Goal: Communication & Community: Answer question/provide support

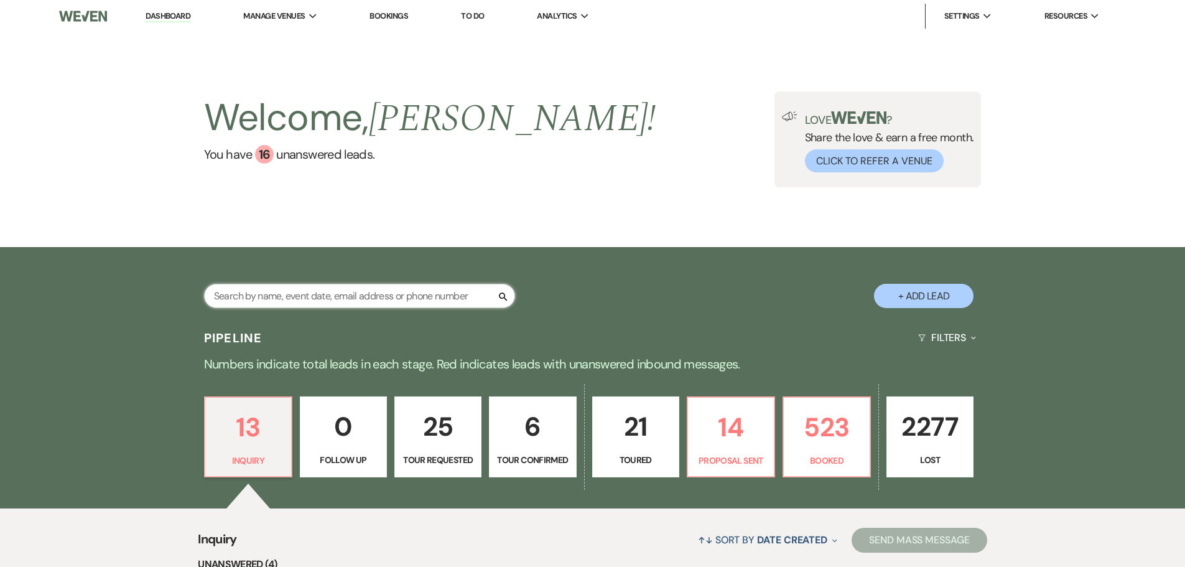
click at [340, 297] on input "text" at bounding box center [359, 296] width 311 height 24
type input "mendo"
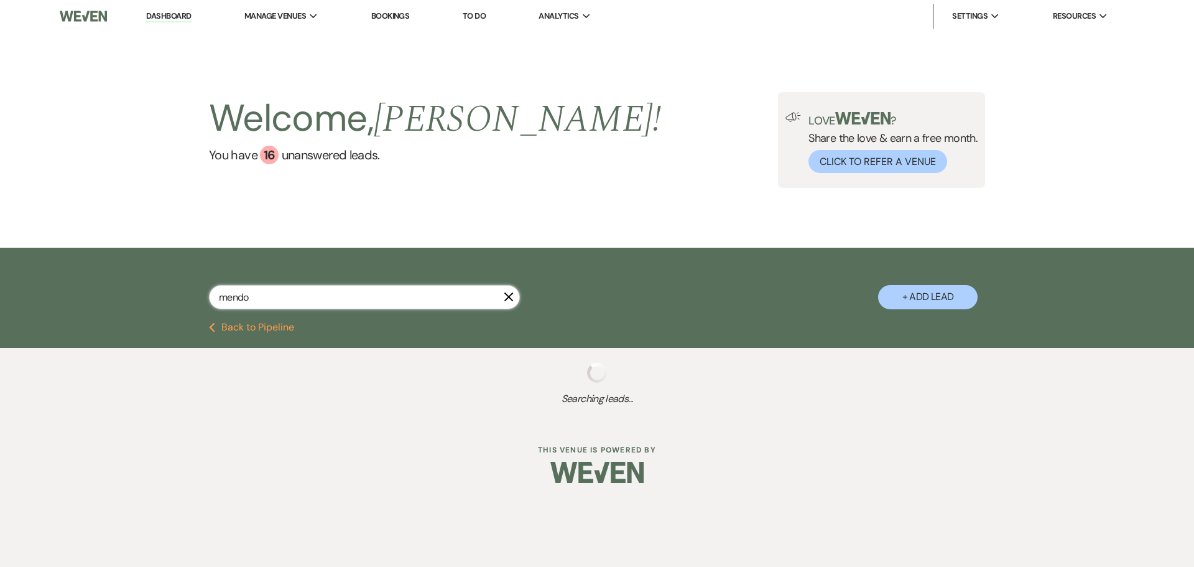
select select "8"
select select "5"
select select "8"
select select "1"
select select "8"
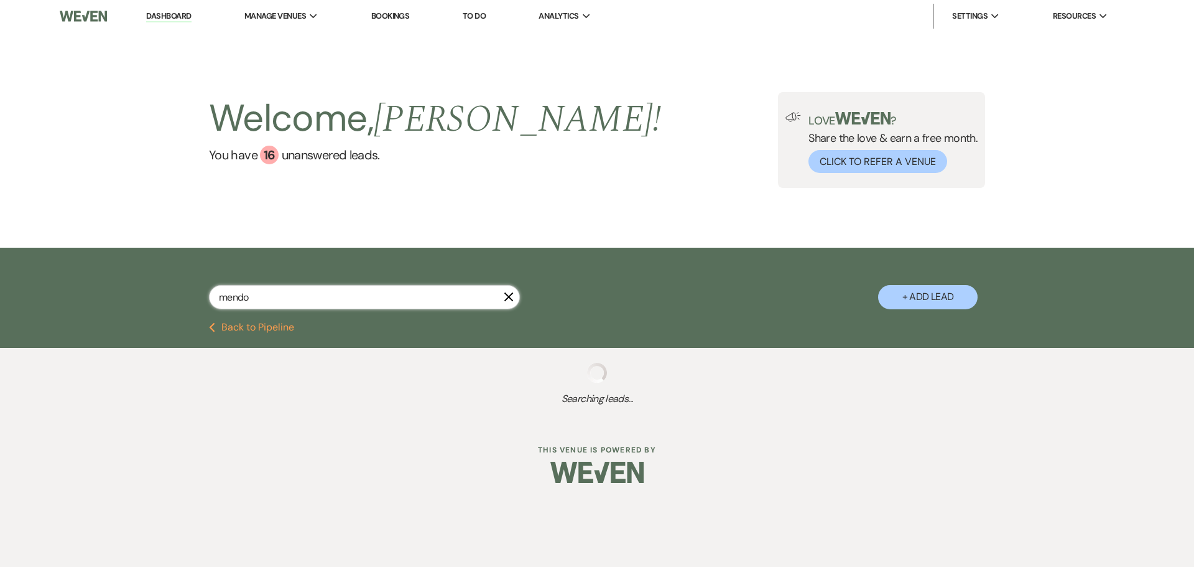
select select "8"
select select "11"
select select "8"
select select "1"
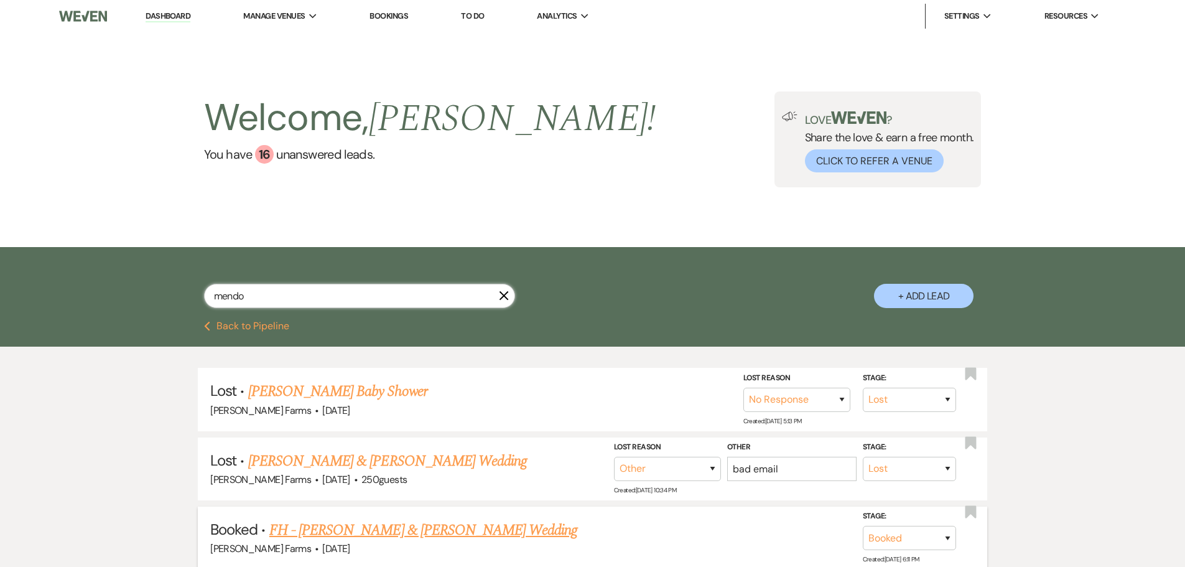
type input "mendo"
click at [411, 519] on link "FH - [PERSON_NAME] & [PERSON_NAME] Wedding" at bounding box center [423, 530] width 309 height 22
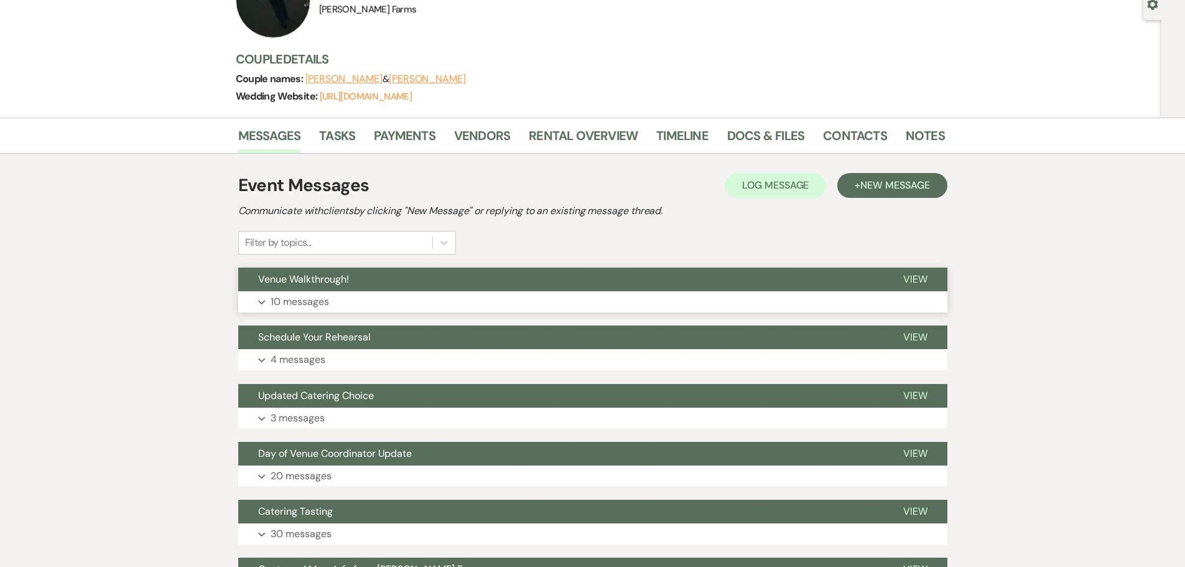
click at [404, 287] on button "Venue Walkthrough!" at bounding box center [560, 280] width 645 height 24
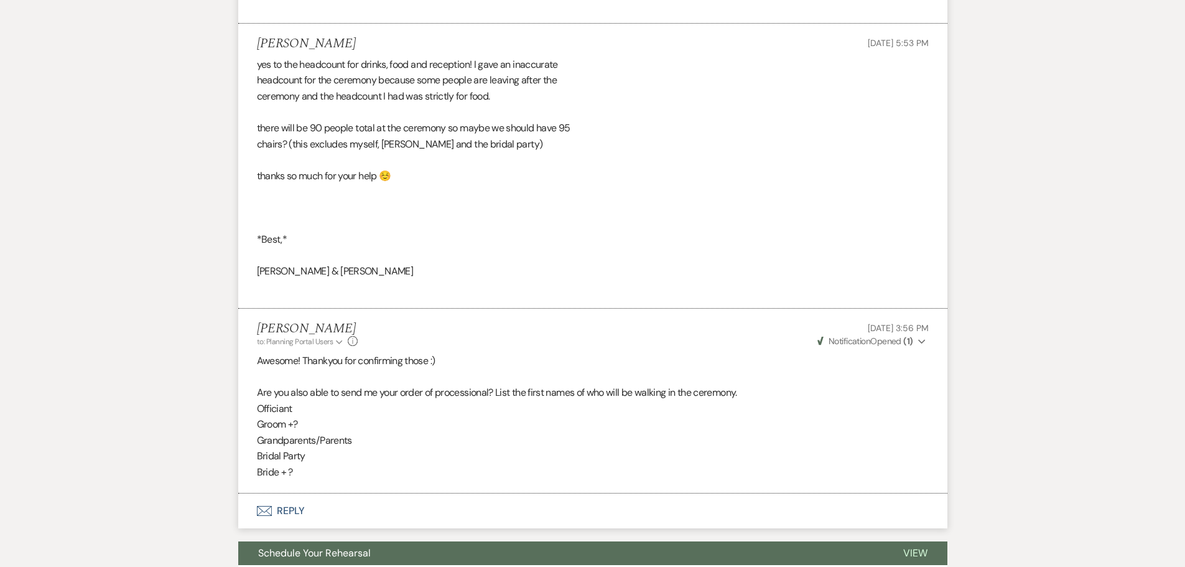
scroll to position [1680, 0]
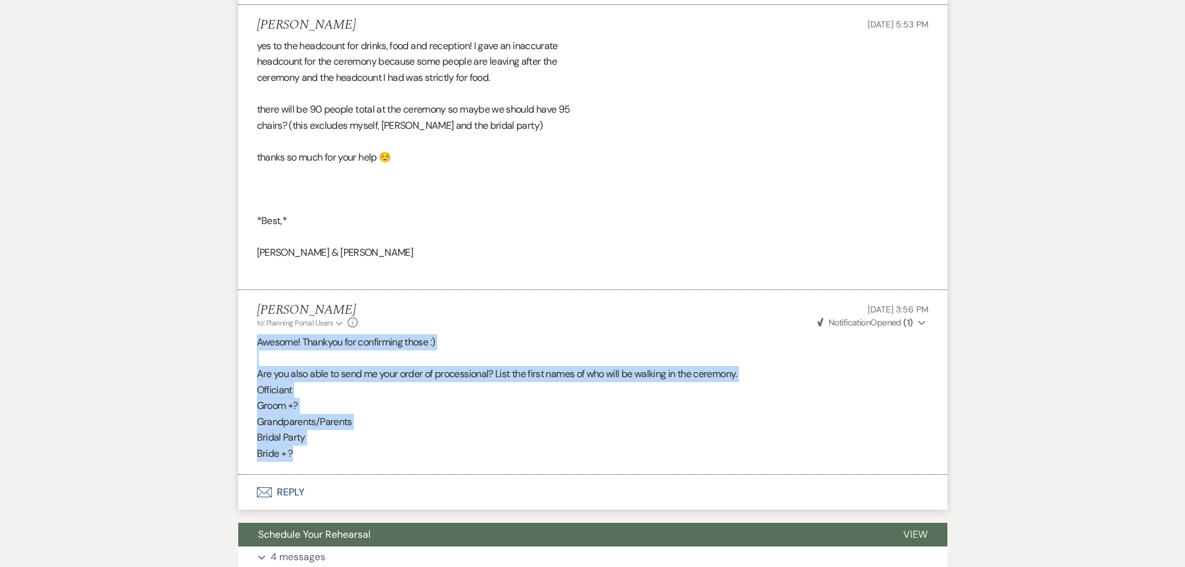
drag, startPoint x: 297, startPoint y: 440, endPoint x: 257, endPoint y: 330, distance: 117.7
click at [257, 334] on div "Awesome! Thankyou for confirming those :) Are you also able to send me your ord…" at bounding box center [593, 398] width 672 height 128
copy div "Awesome! Thankyou for confirming those :) Are you also able to send me your ord…"
click at [302, 480] on button "Envelope Reply" at bounding box center [592, 492] width 709 height 35
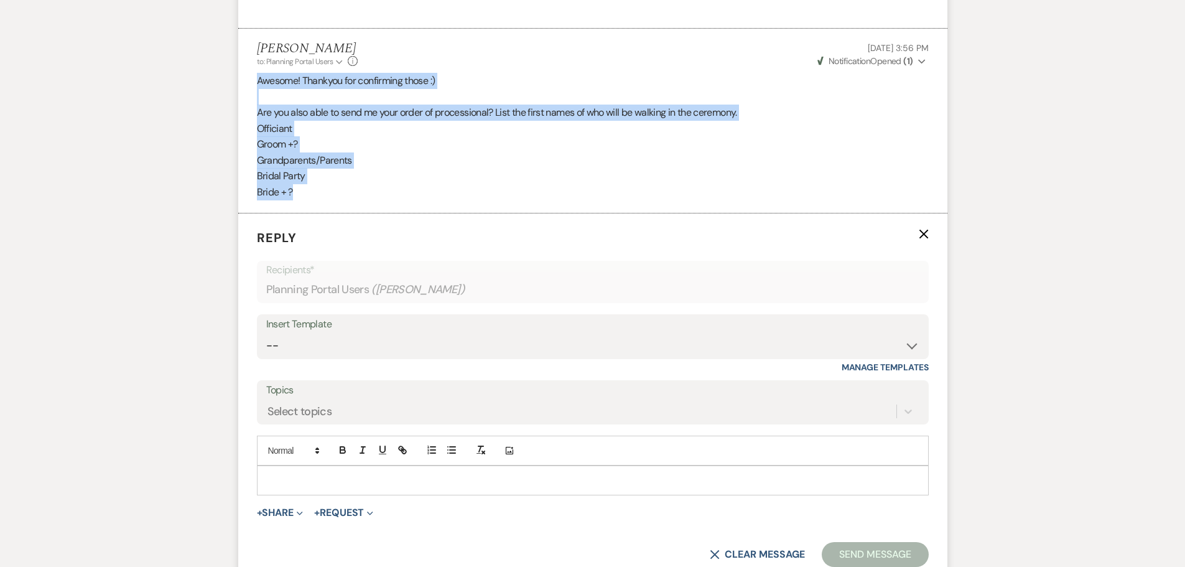
scroll to position [1983, 0]
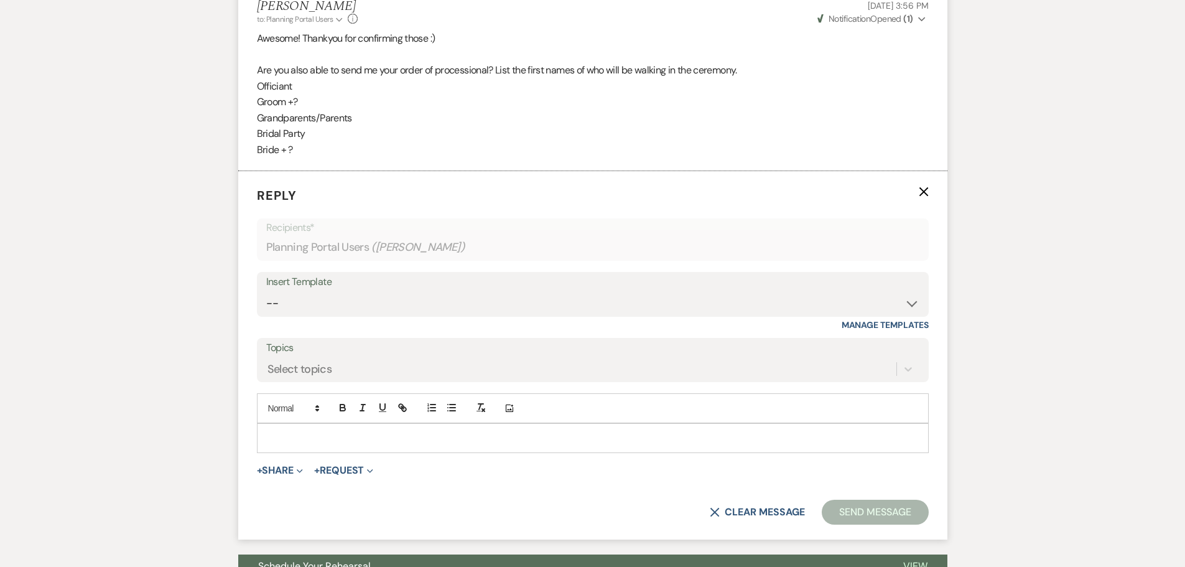
click at [304, 431] on p at bounding box center [593, 438] width 652 height 14
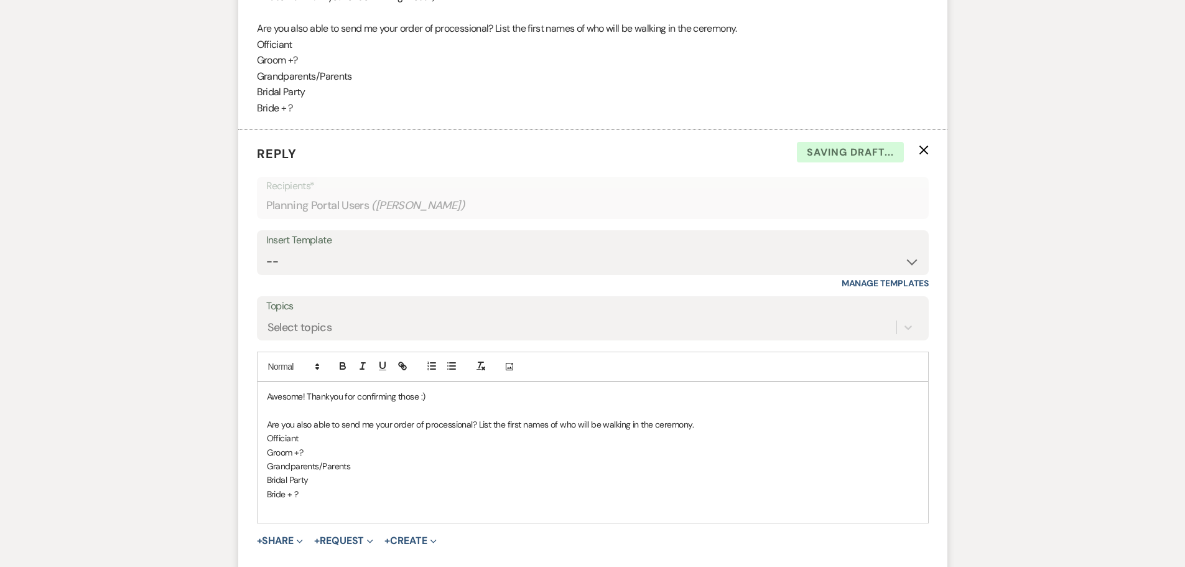
scroll to position [2046, 0]
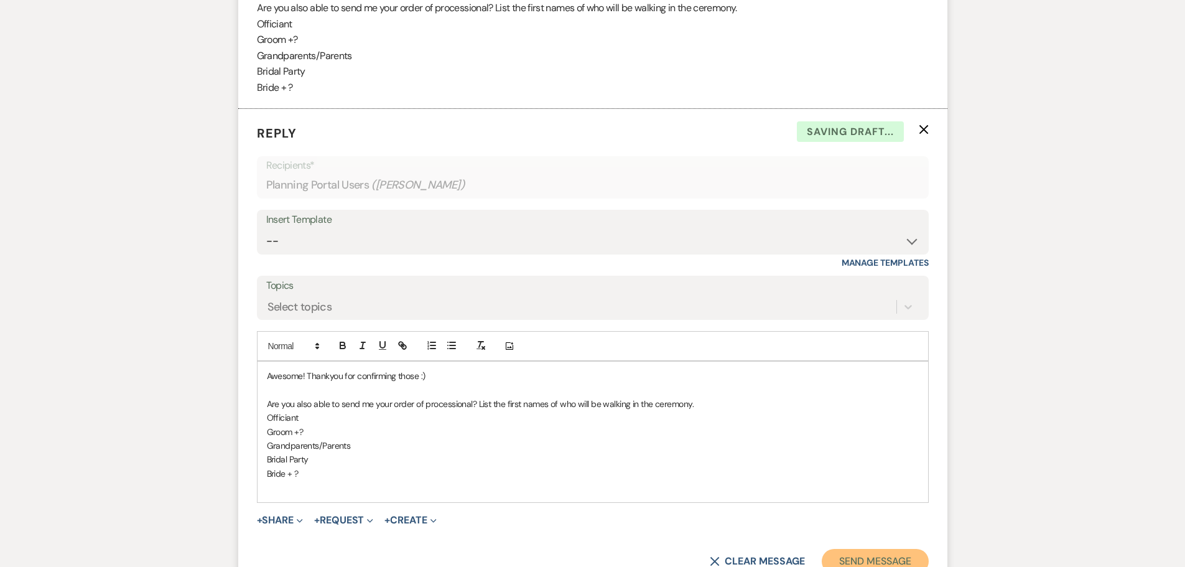
click at [877, 549] on button "Send Message" at bounding box center [875, 561] width 106 height 25
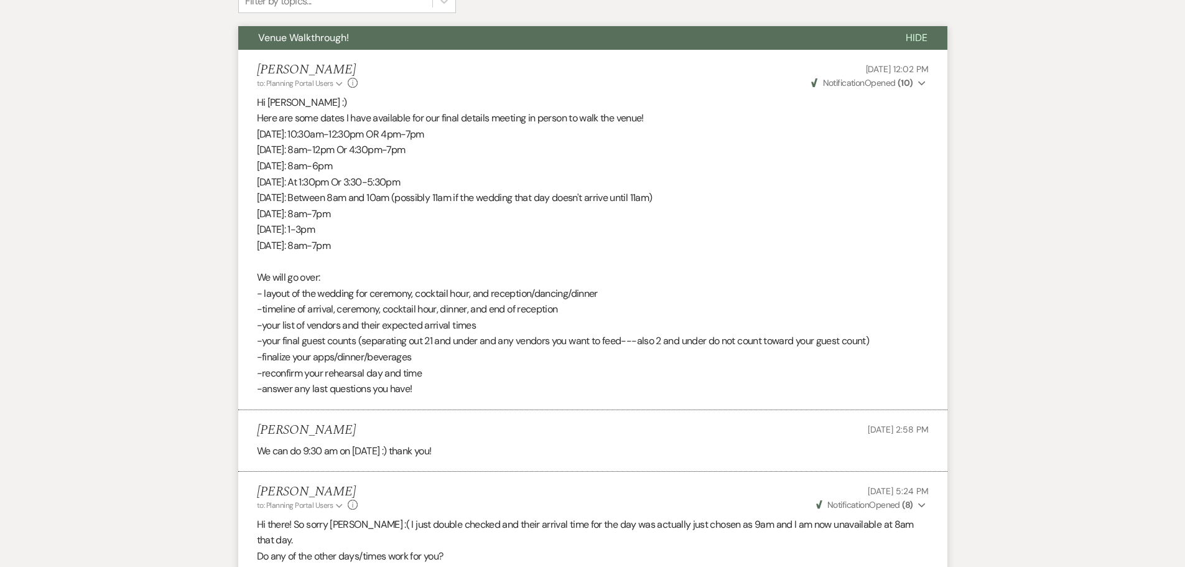
scroll to position [0, 0]
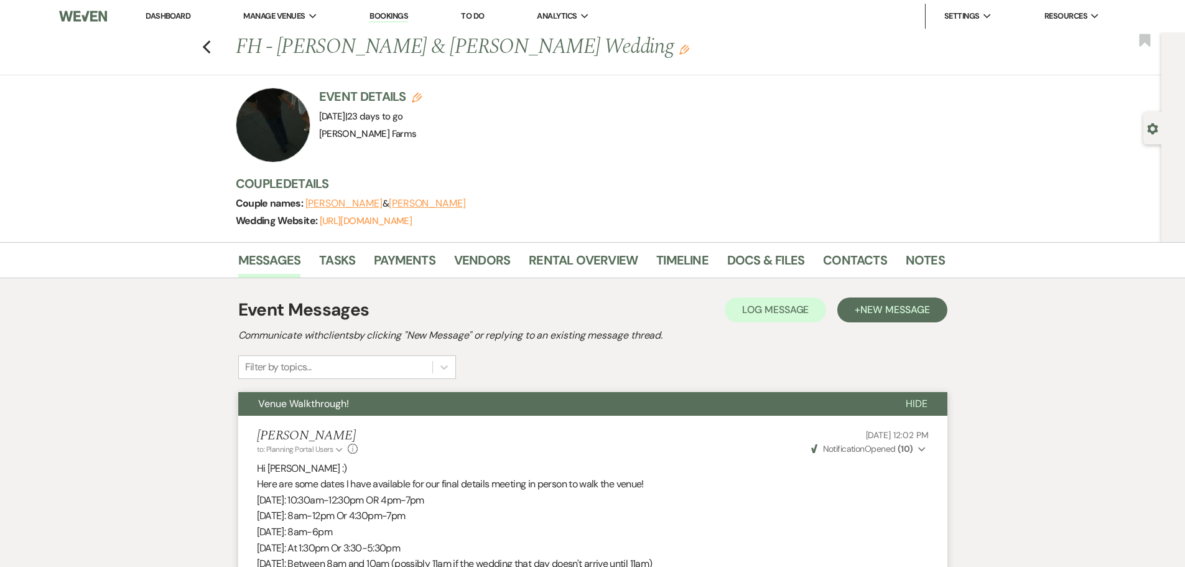
drag, startPoint x: 171, startPoint y: 19, endPoint x: 190, endPoint y: 1, distance: 26.4
click at [171, 19] on link "Dashboard" at bounding box center [168, 16] width 45 height 11
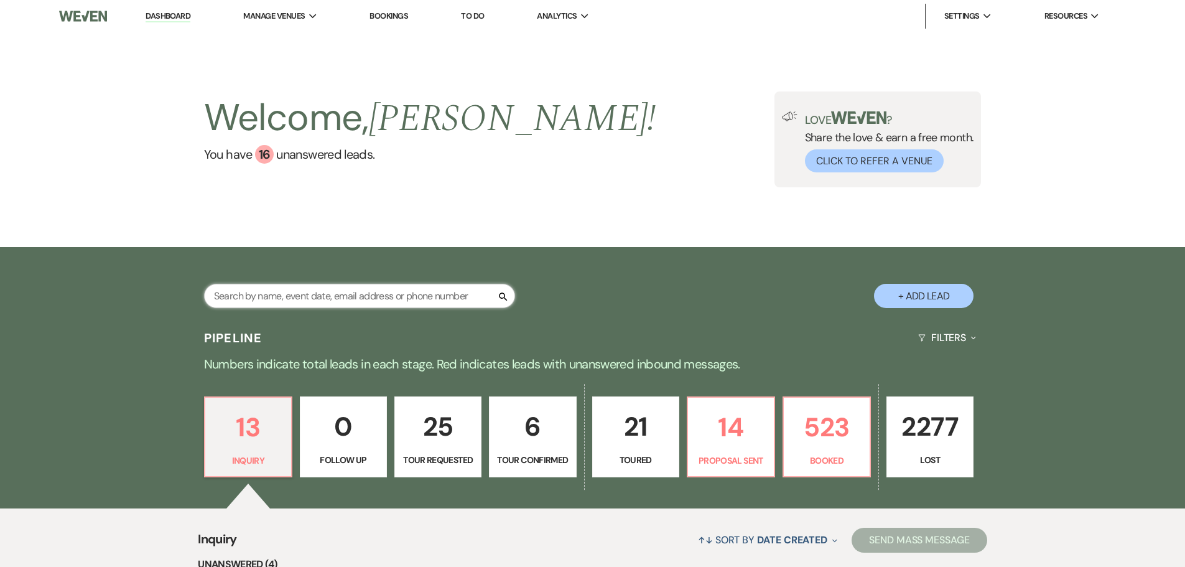
click at [326, 292] on input "text" at bounding box center [359, 296] width 311 height 24
type input "[PERSON_NAME]"
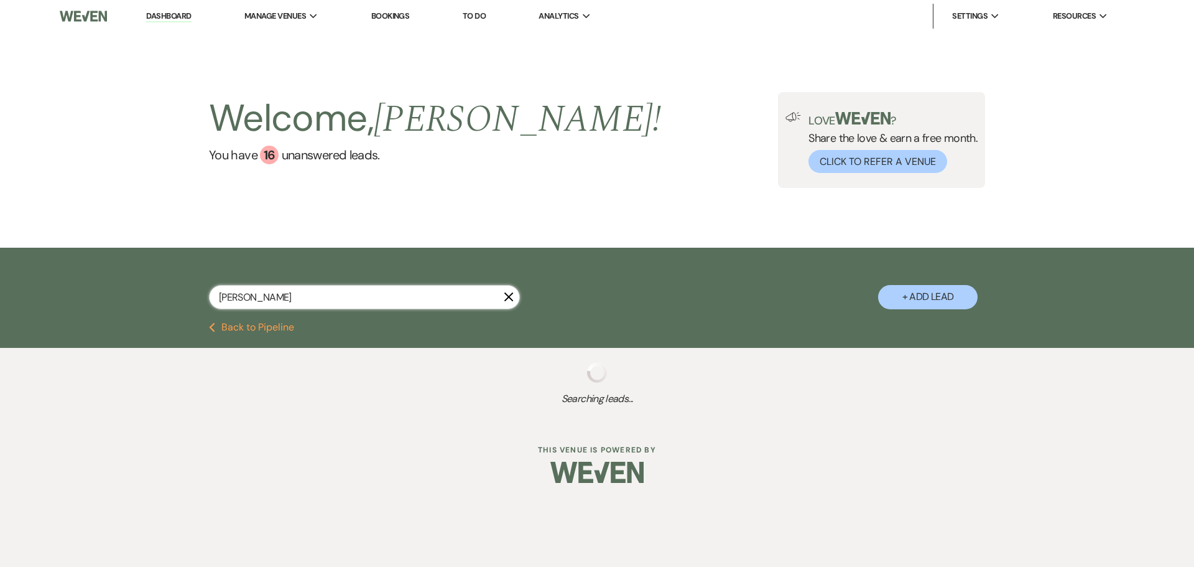
select select "8"
select select "4"
select select "8"
select select "5"
select select "8"
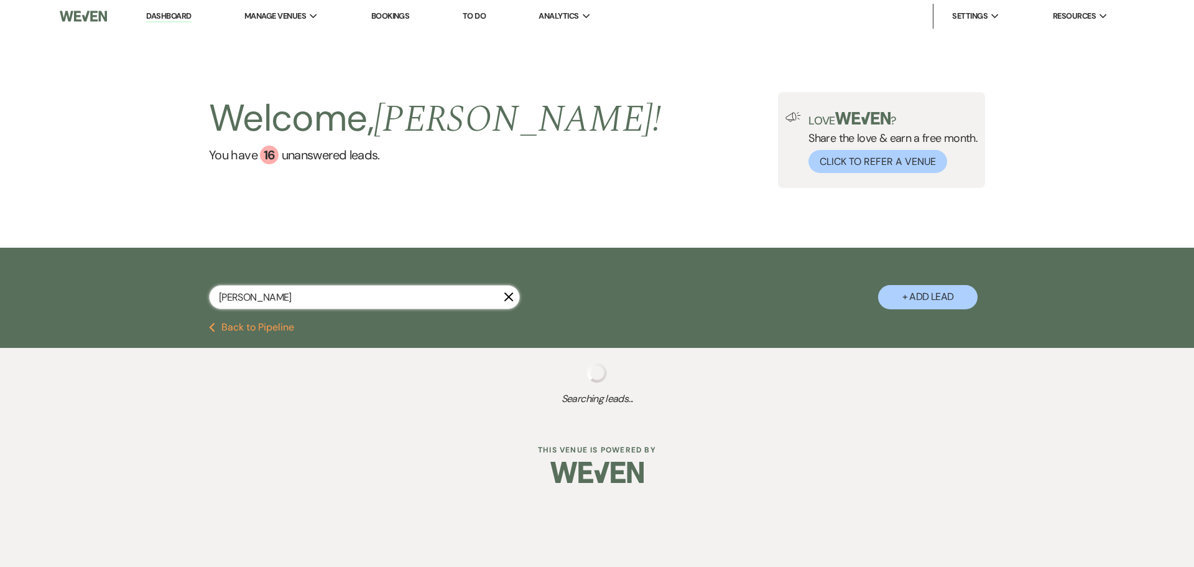
select select "5"
select select "8"
select select "5"
select select "8"
select select "6"
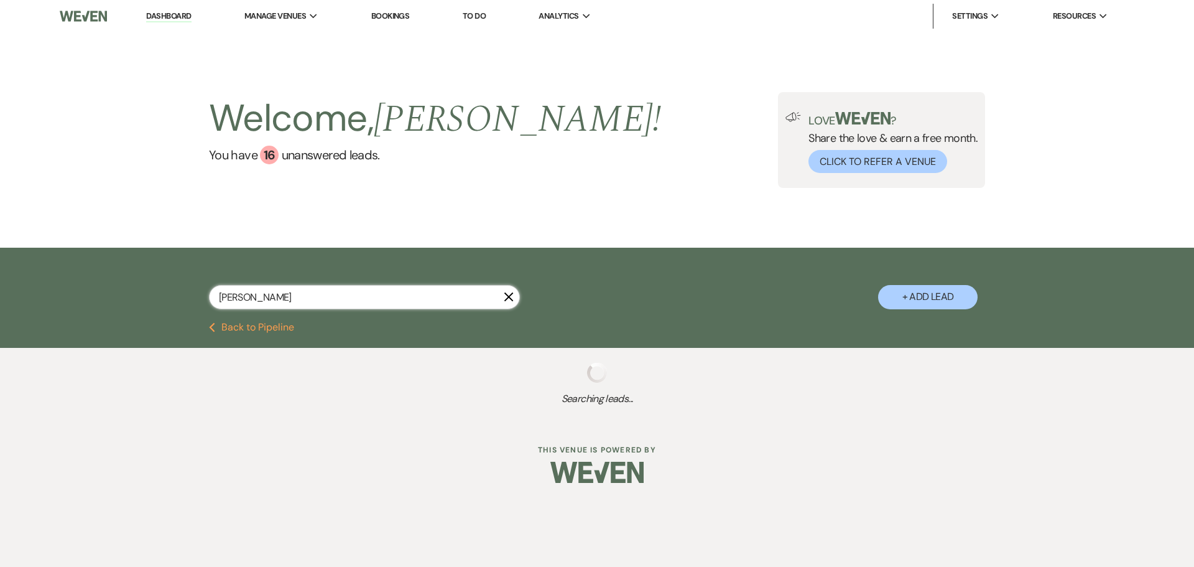
select select "8"
select select "5"
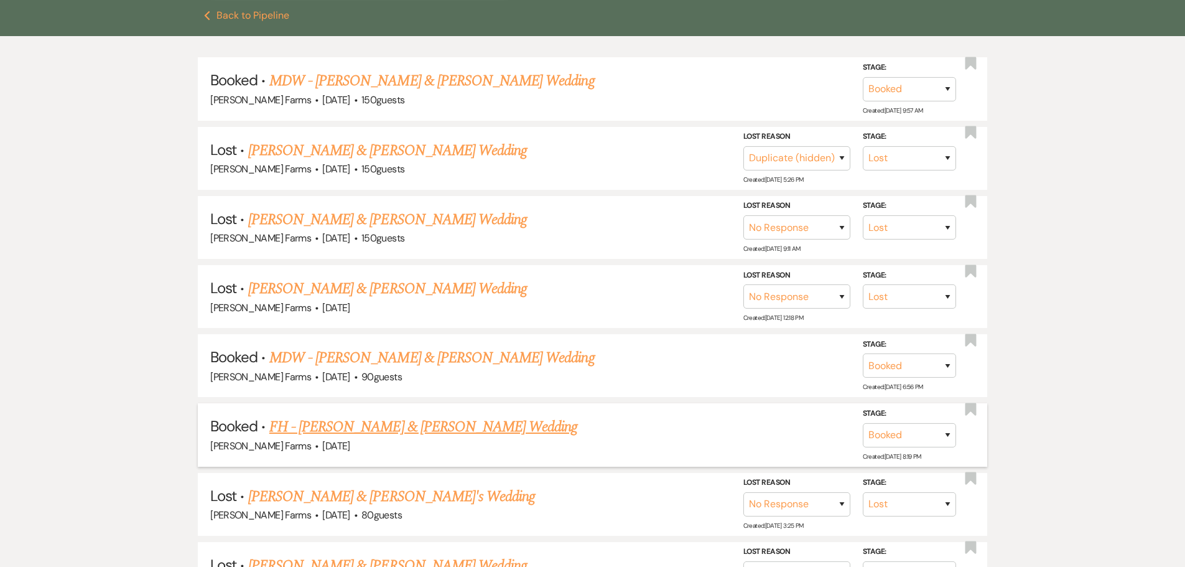
scroll to position [311, 0]
type input "[PERSON_NAME]"
click at [407, 421] on link "FH - [PERSON_NAME] & [PERSON_NAME] Wedding" at bounding box center [423, 426] width 309 height 22
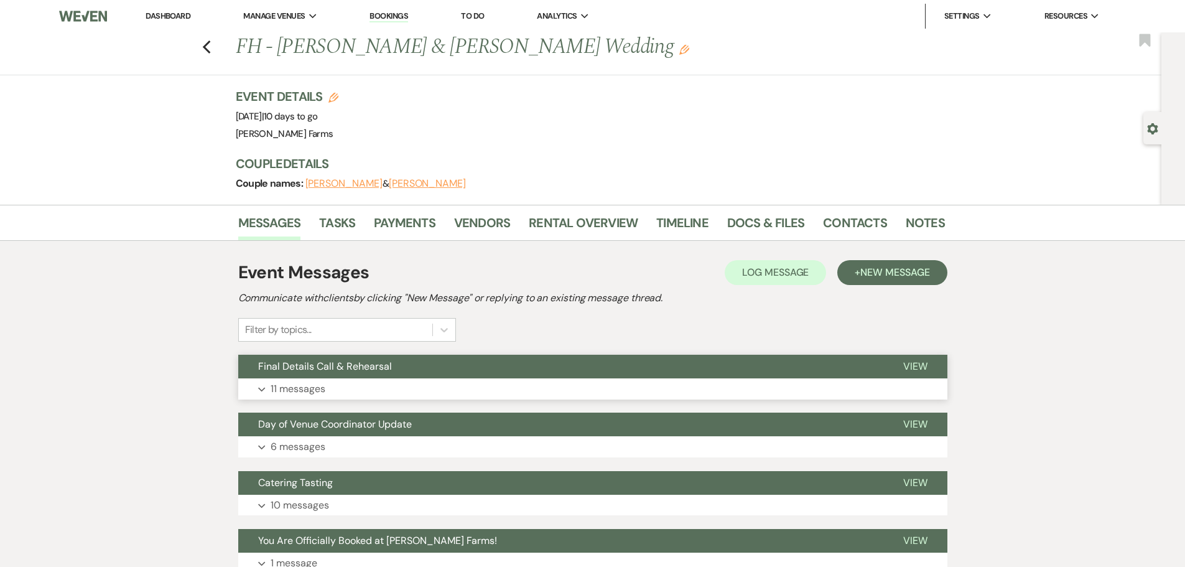
click at [401, 368] on button "Final Details Call & Rehearsal" at bounding box center [560, 367] width 645 height 24
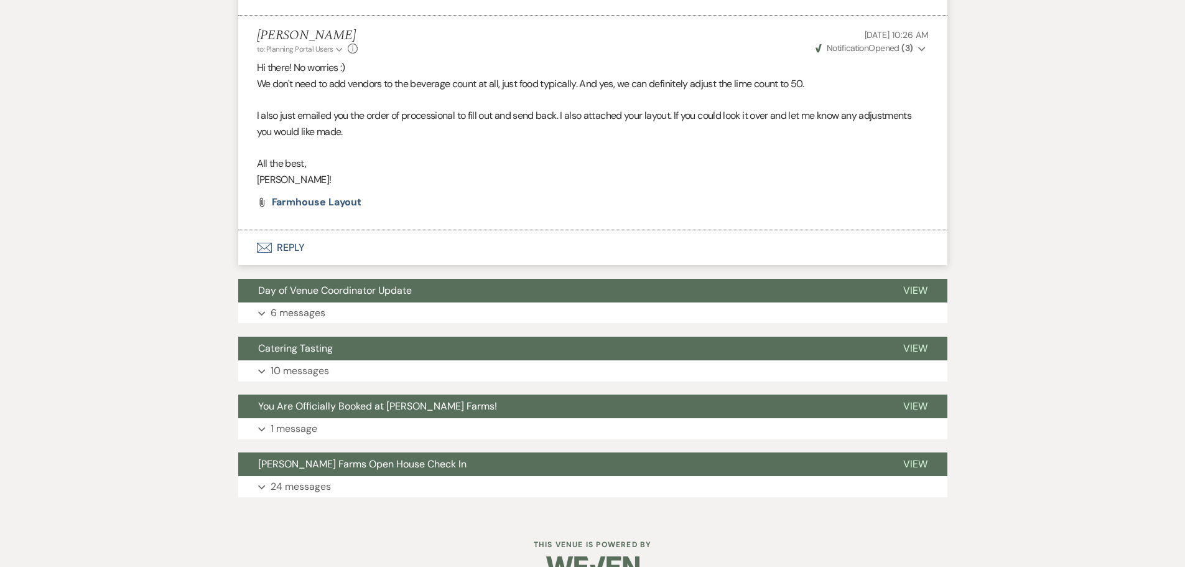
scroll to position [1618, 0]
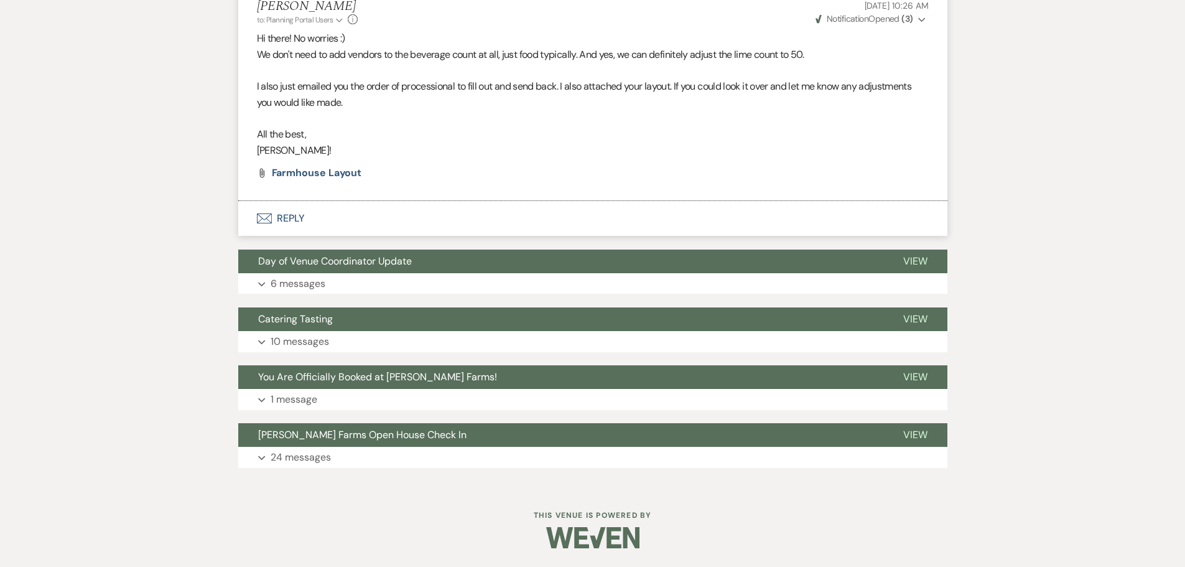
click at [279, 220] on button "Envelope Reply" at bounding box center [592, 218] width 709 height 35
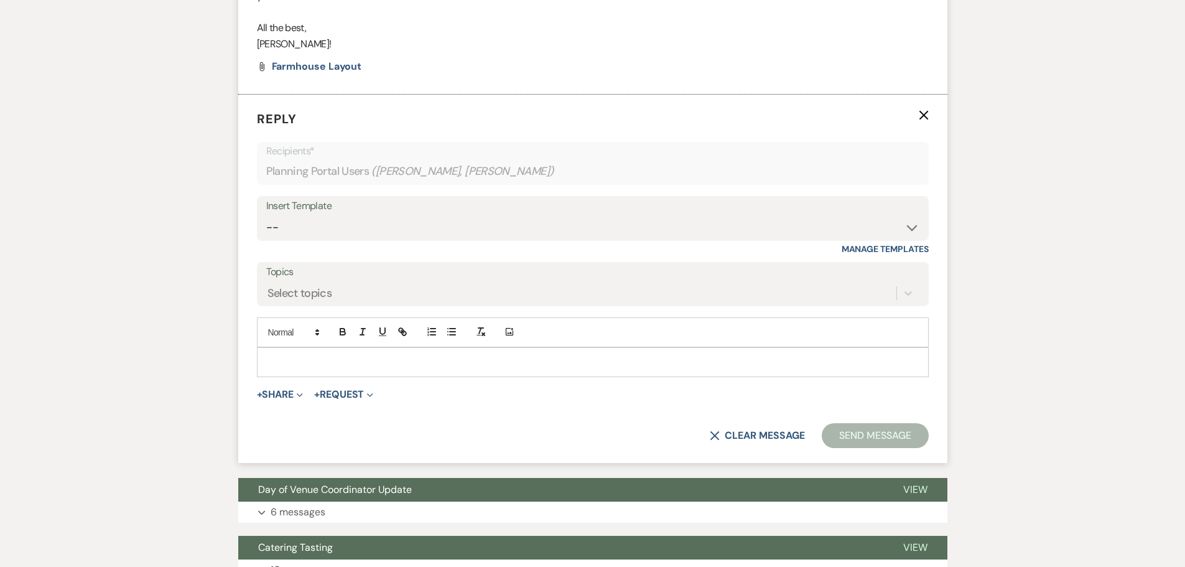
scroll to position [1723, 0]
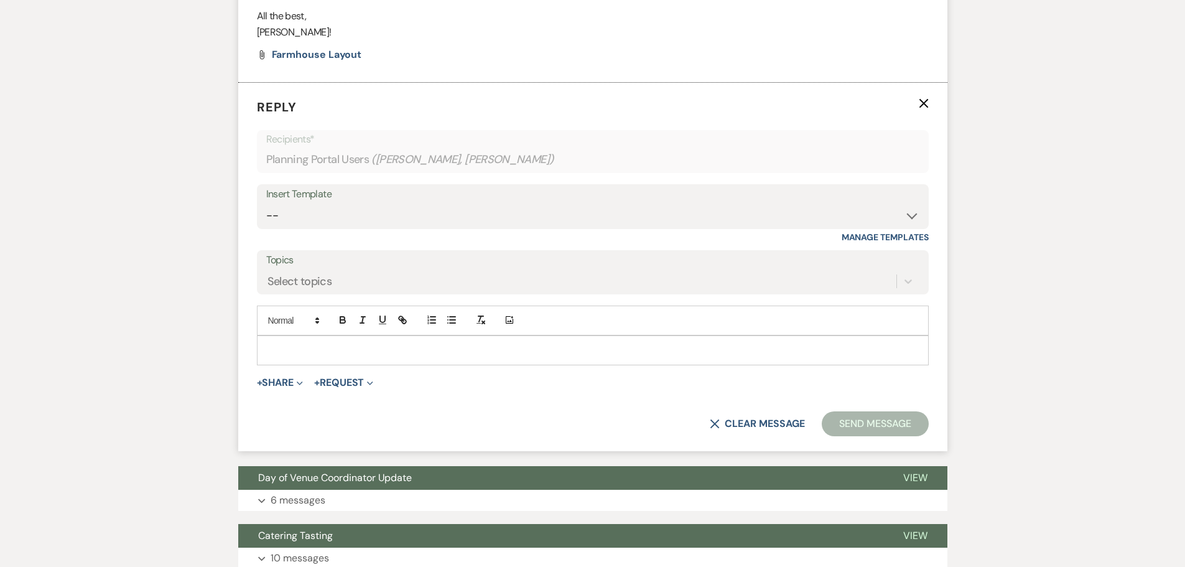
click at [320, 352] on div at bounding box center [593, 350] width 671 height 29
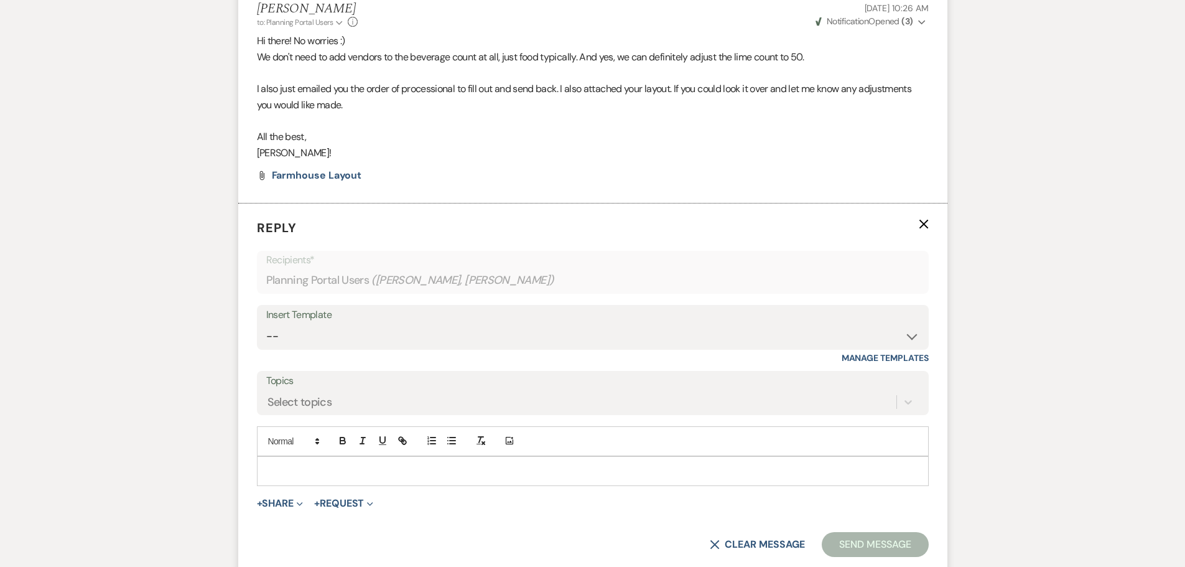
scroll to position [1599, 0]
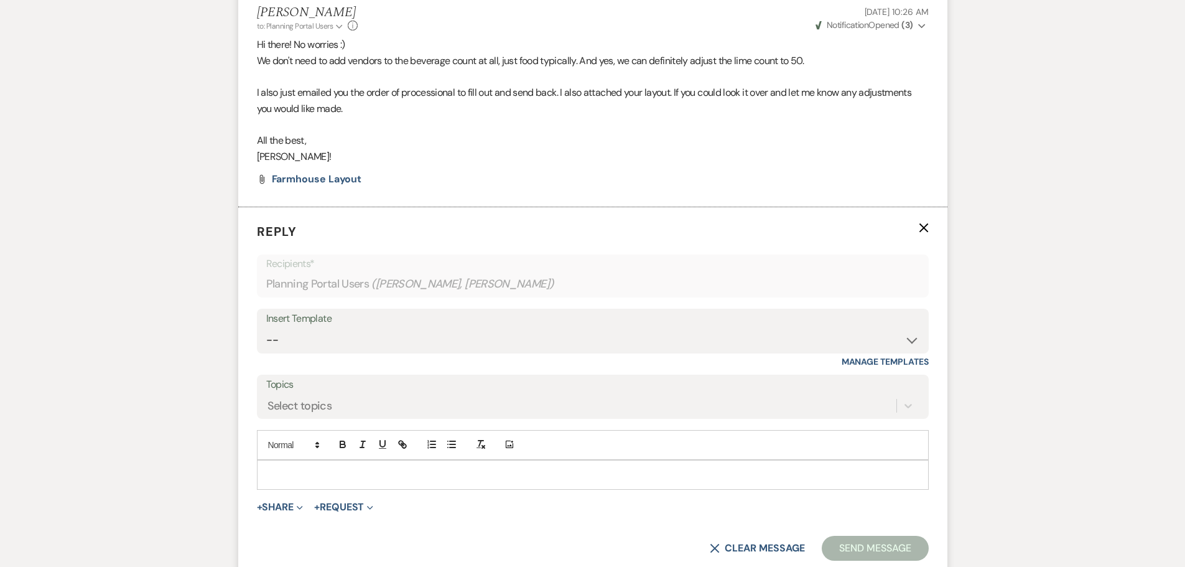
click at [924, 233] on icon "X" at bounding box center [924, 228] width 10 height 10
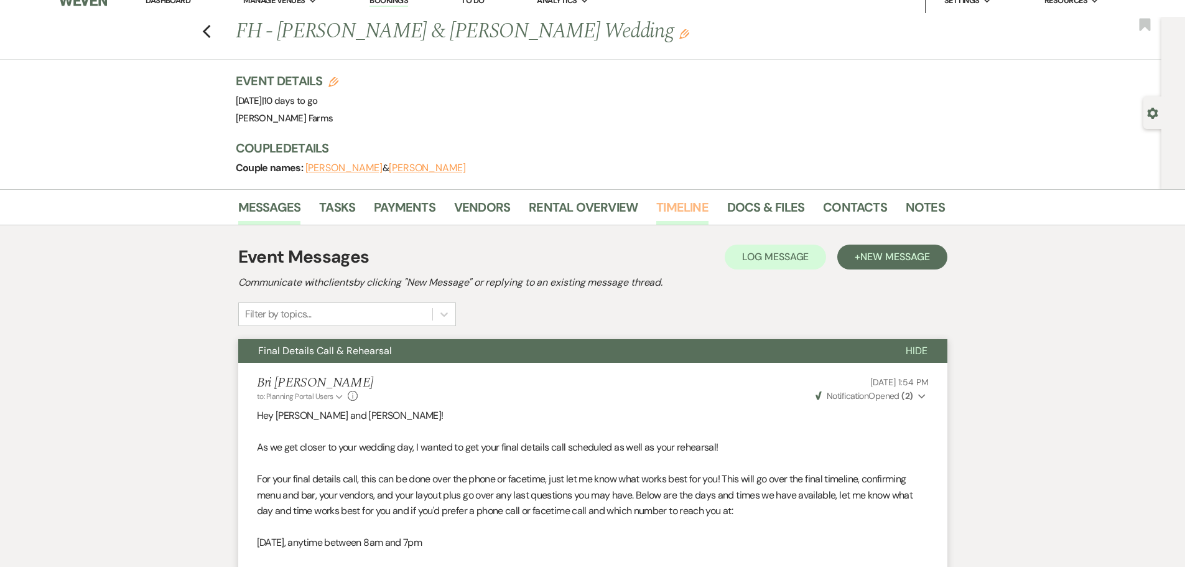
scroll to position [0, 0]
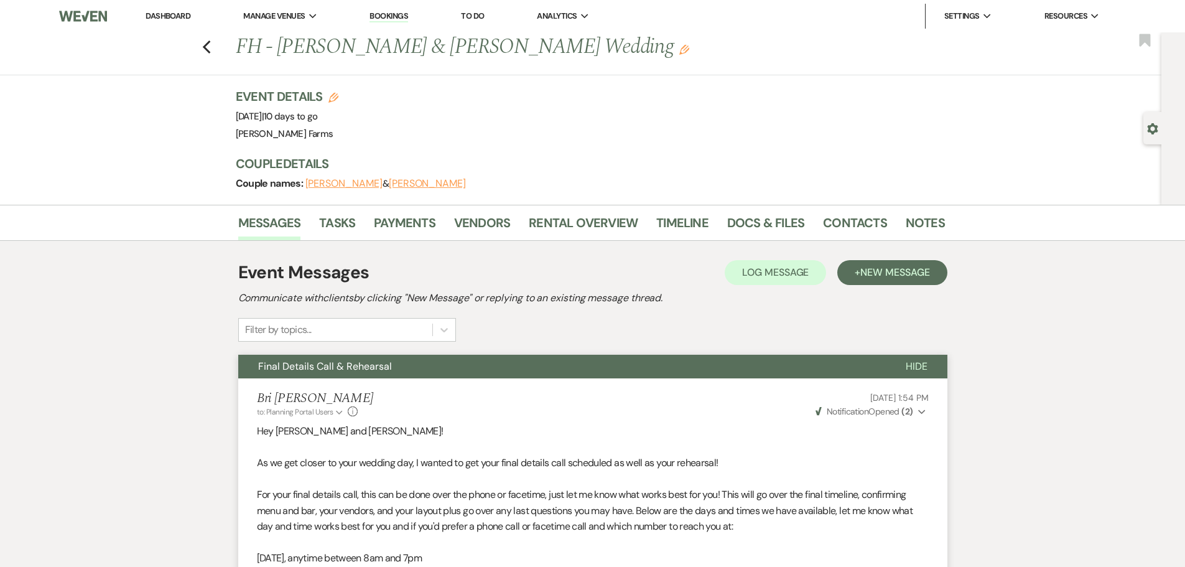
drag, startPoint x: 165, startPoint y: 12, endPoint x: 158, endPoint y: 4, distance: 11.1
click at [165, 12] on link "Dashboard" at bounding box center [168, 16] width 45 height 11
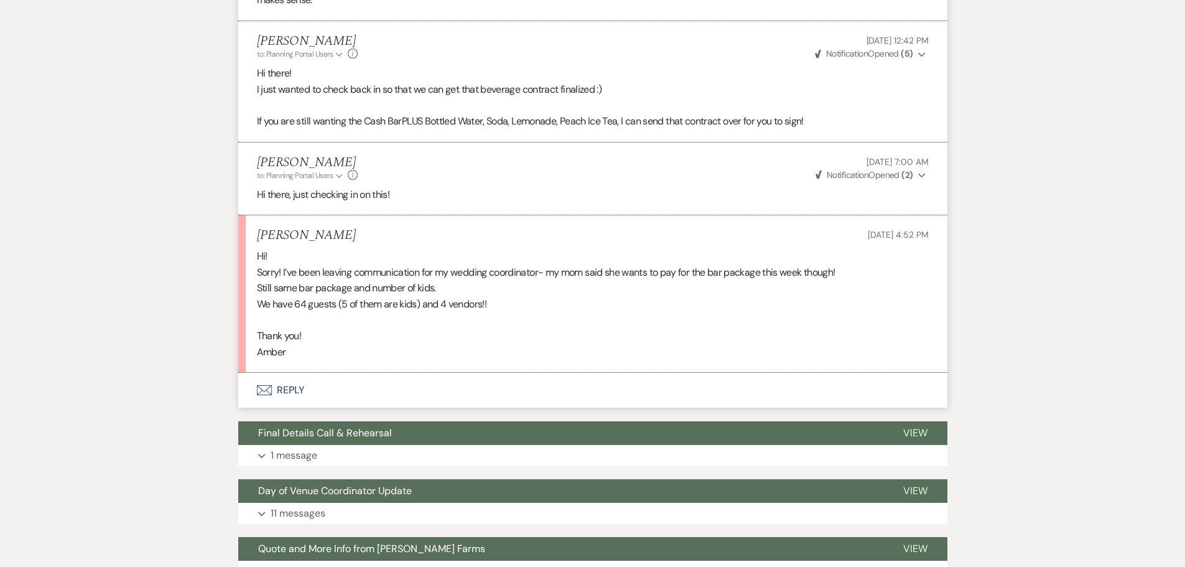
scroll to position [941, 0]
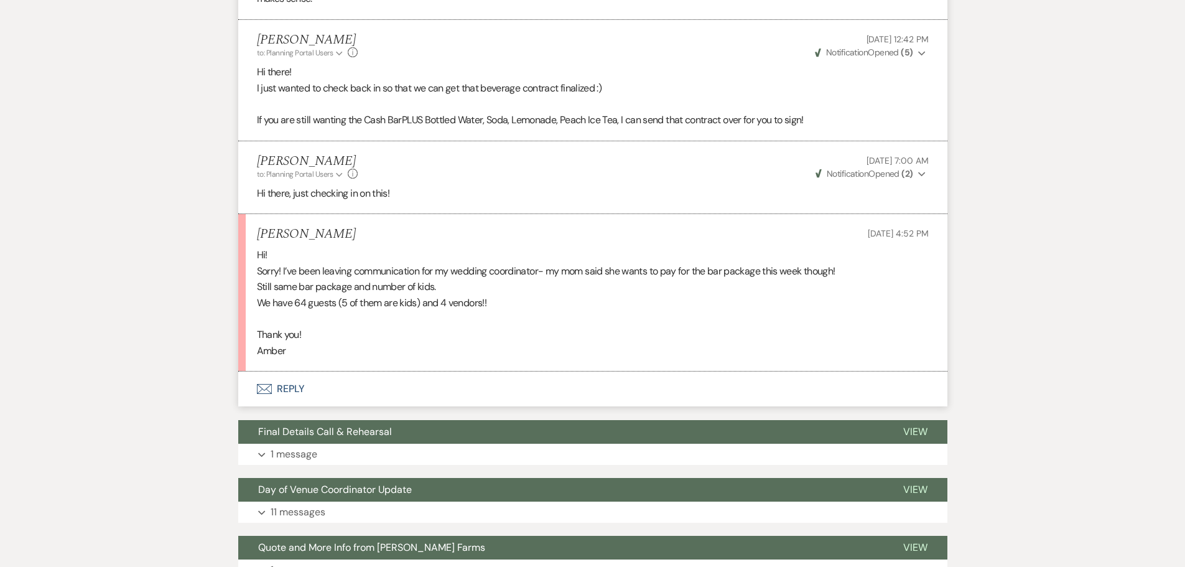
click at [281, 386] on button "Envelope Reply" at bounding box center [592, 388] width 709 height 35
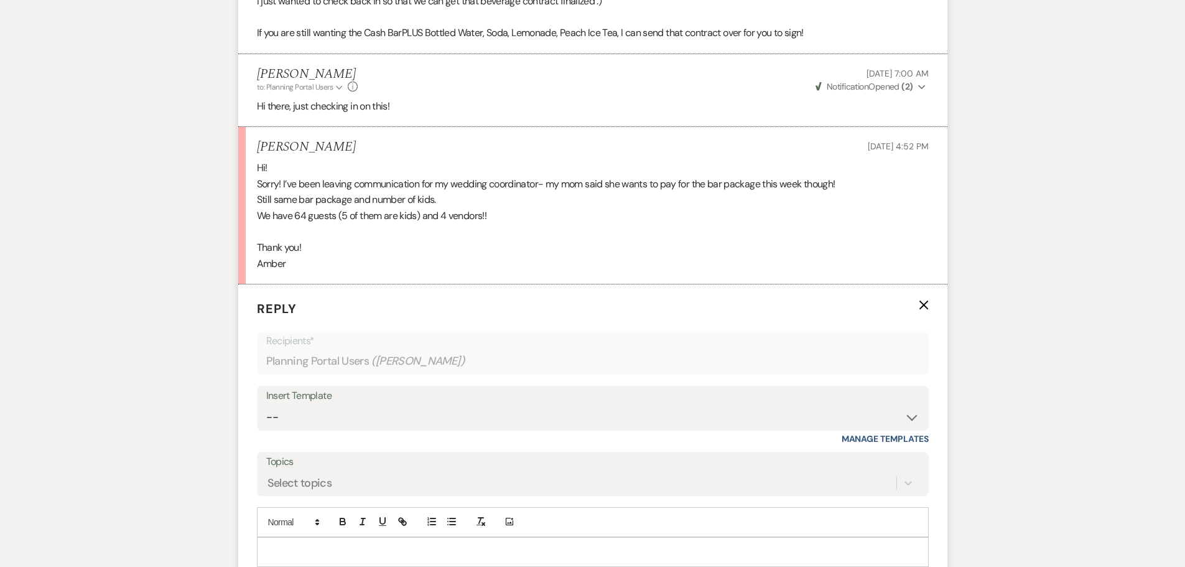
scroll to position [1066, 0]
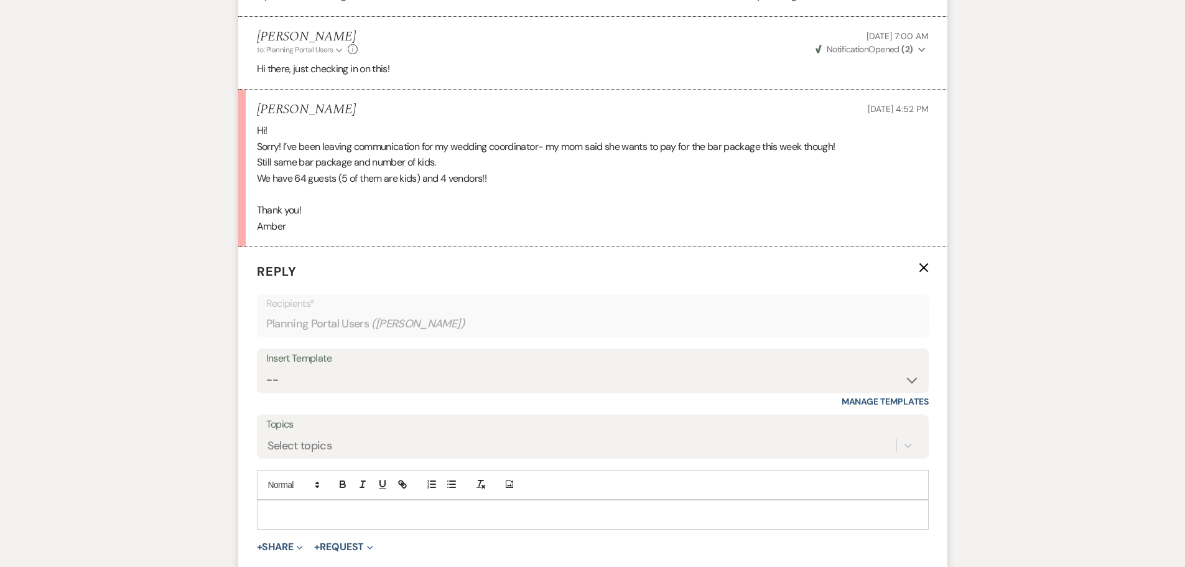
click at [314, 521] on p at bounding box center [593, 515] width 652 height 14
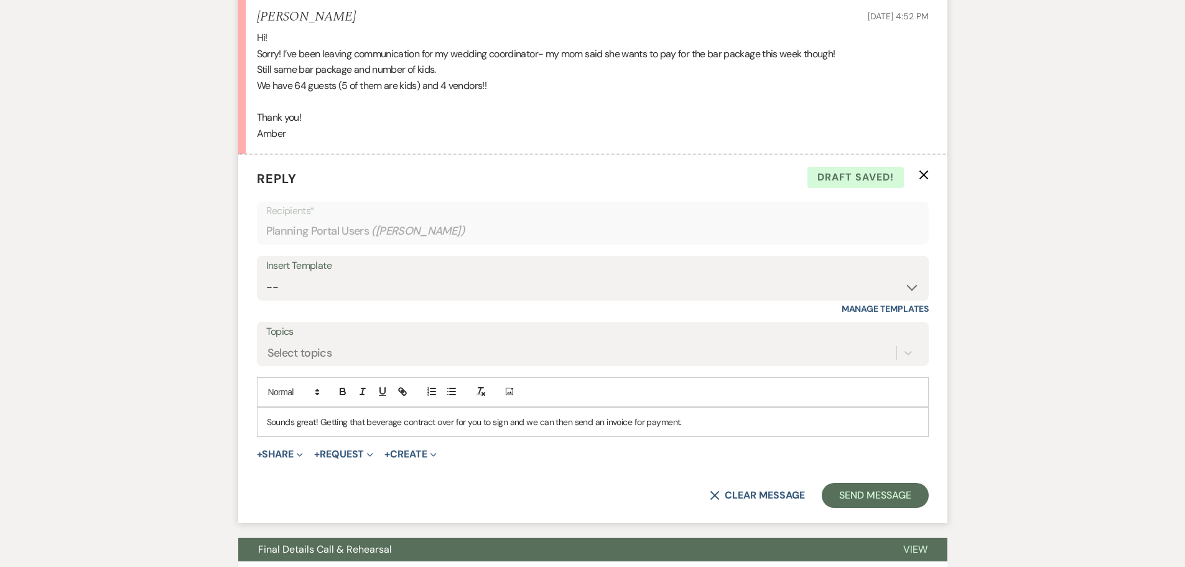
scroll to position [1190, 0]
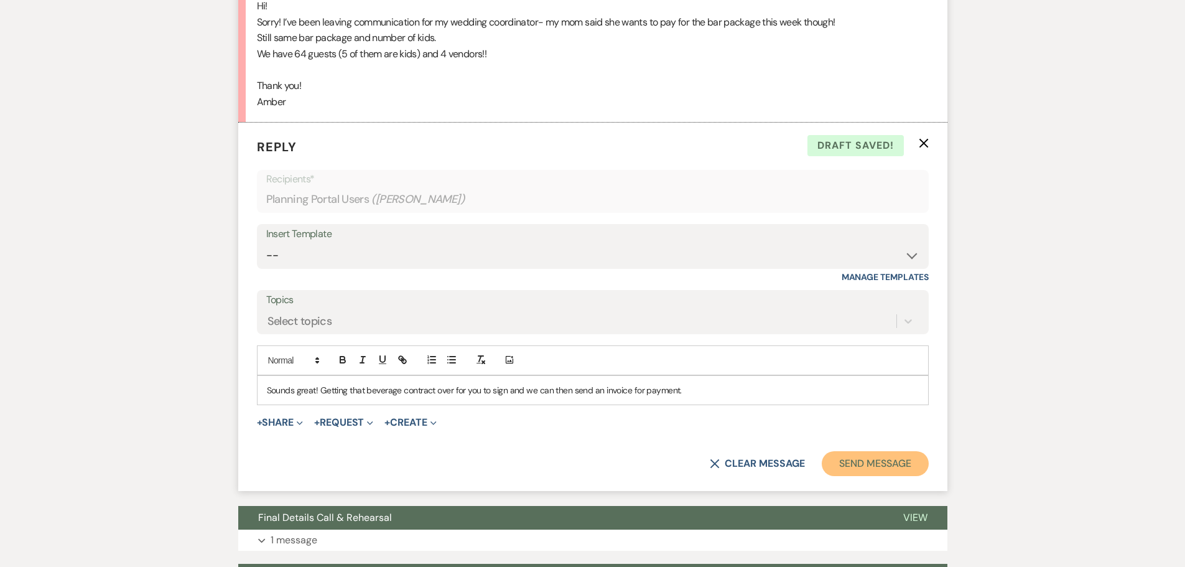
click at [855, 463] on button "Send Message" at bounding box center [875, 463] width 106 height 25
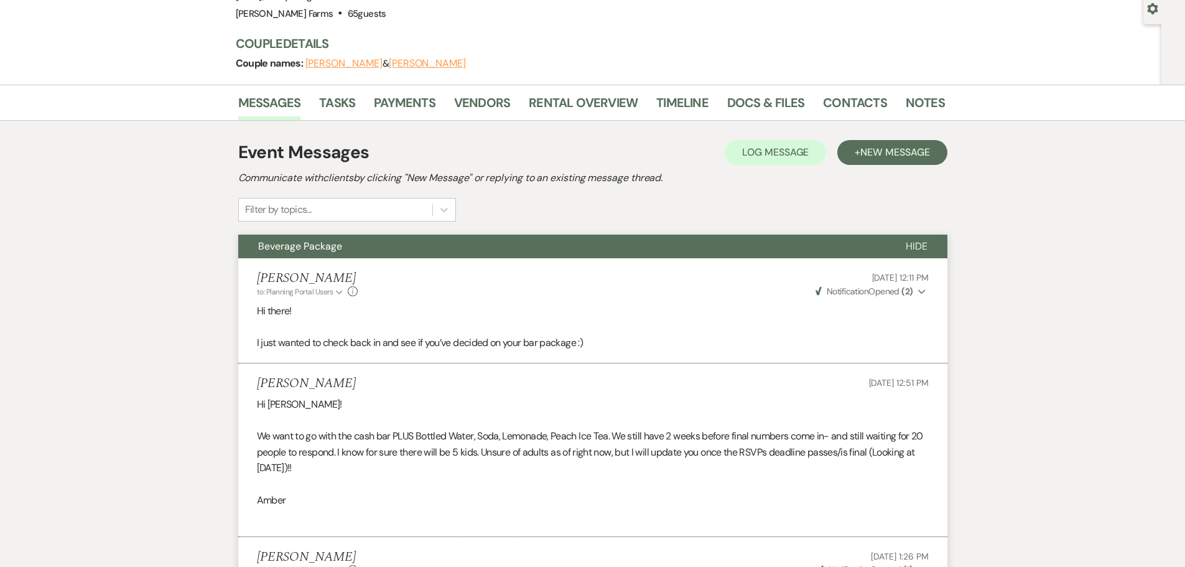
scroll to position [0, 0]
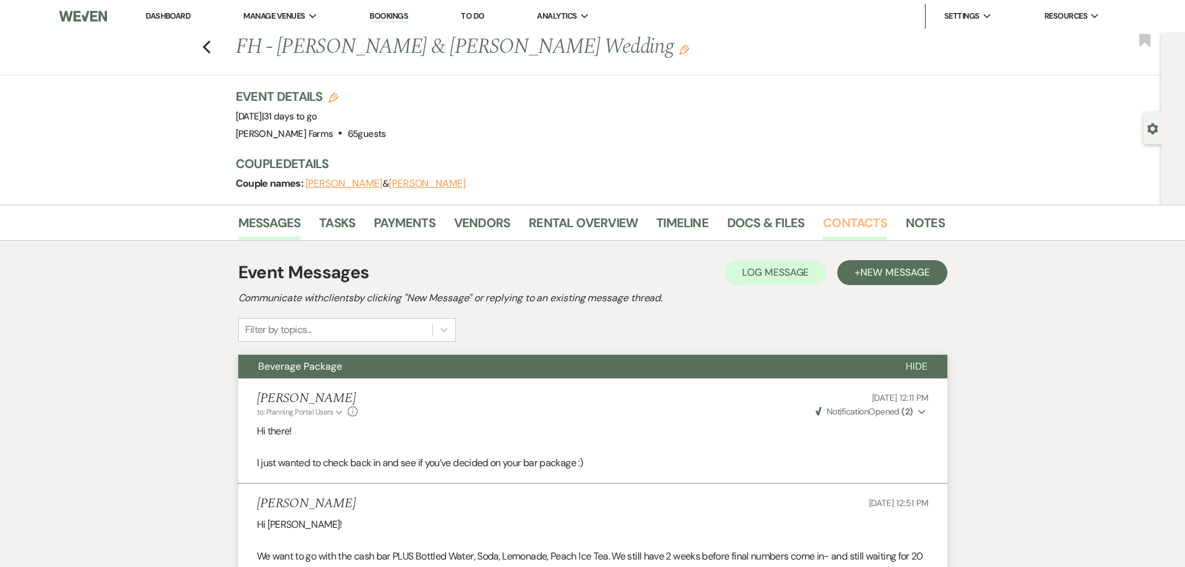
click at [847, 215] on link "Contacts" at bounding box center [855, 226] width 64 height 27
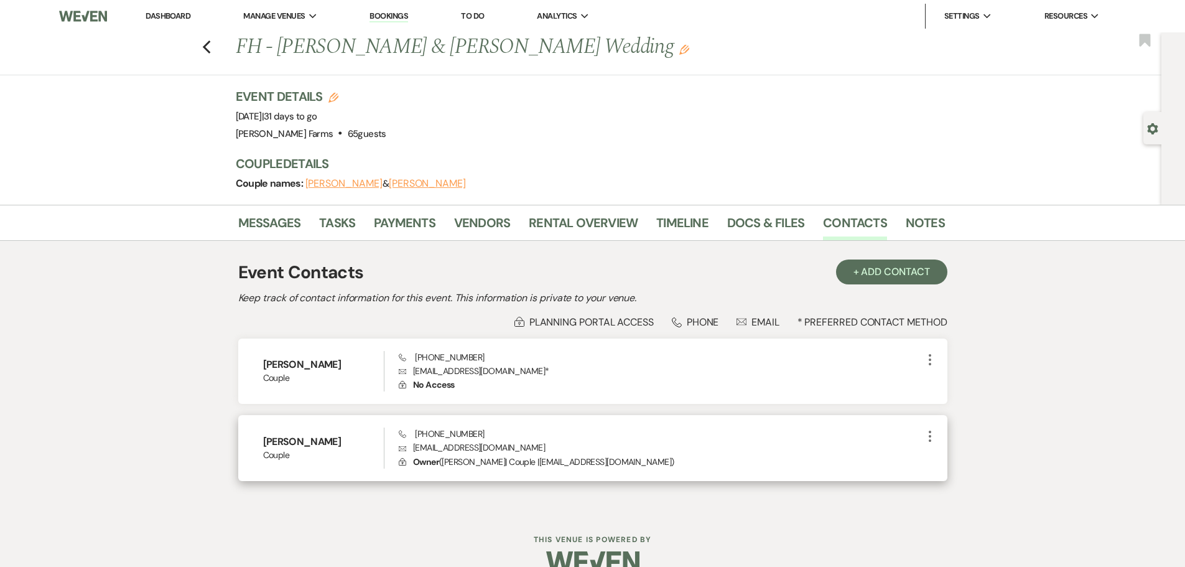
click at [433, 448] on p "Envelope al08oreg@siena.edu" at bounding box center [660, 447] width 523 height 14
copy p "al08oreg@siena.edu"
